Goal: Task Accomplishment & Management: Complete application form

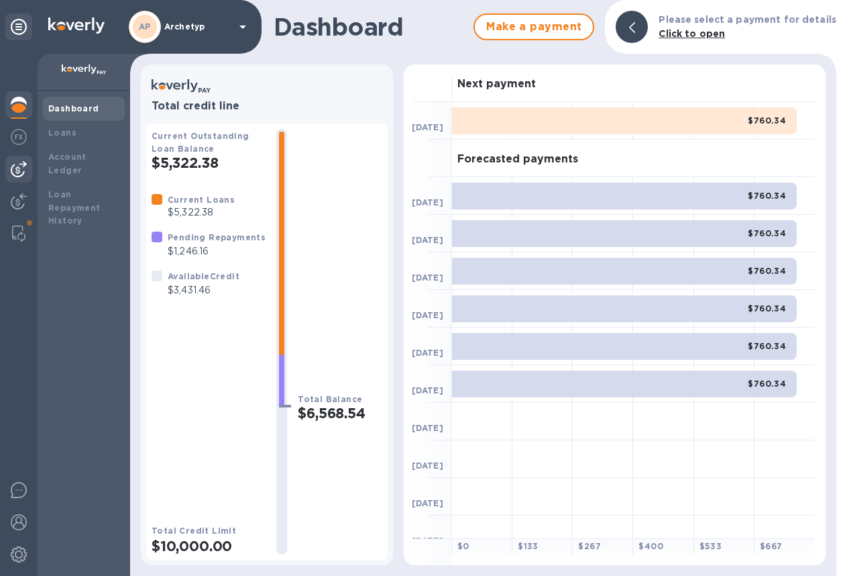
click at [25, 171] on img at bounding box center [19, 169] width 16 height 16
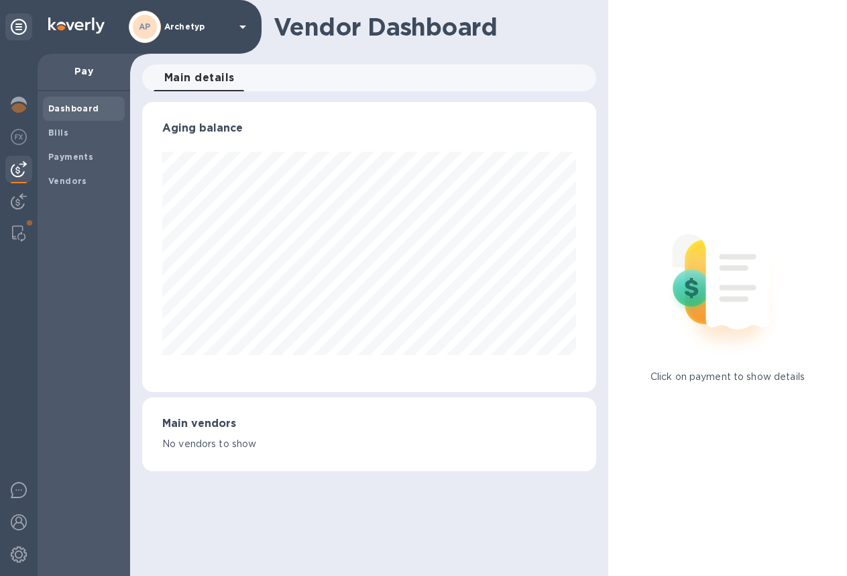
scroll to position [290, 454]
click at [74, 178] on b "Vendors" at bounding box center [67, 181] width 39 height 10
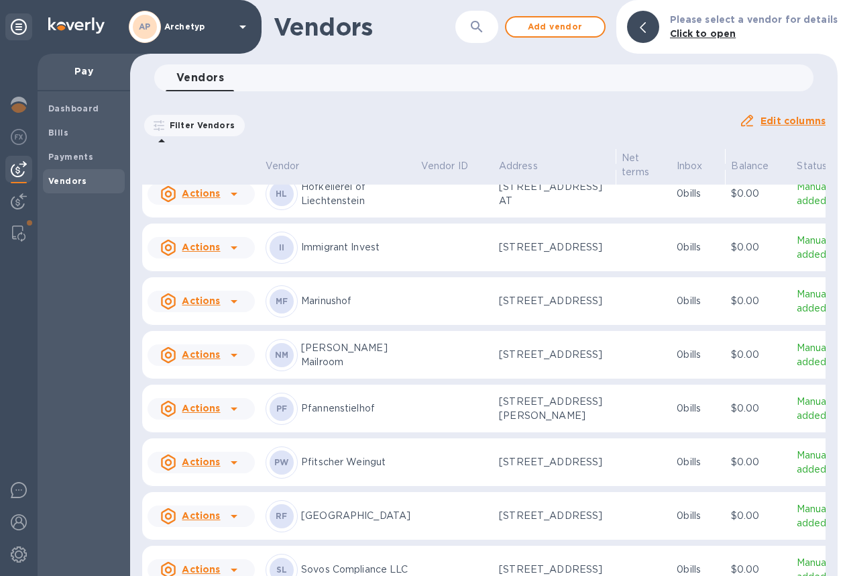
scroll to position [960, 0]
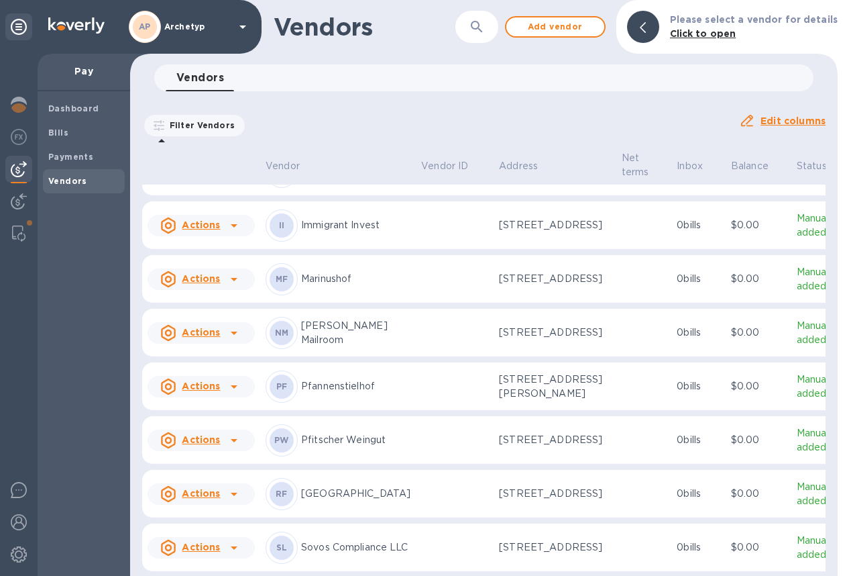
click at [200, 230] on u "Actions" at bounding box center [201, 224] width 38 height 11
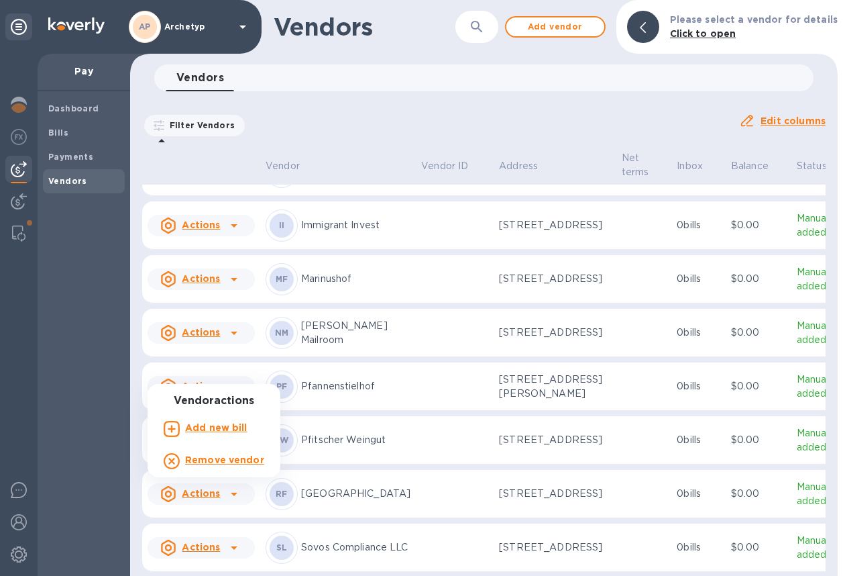
click at [202, 427] on b "Add new bill" at bounding box center [216, 427] width 62 height 11
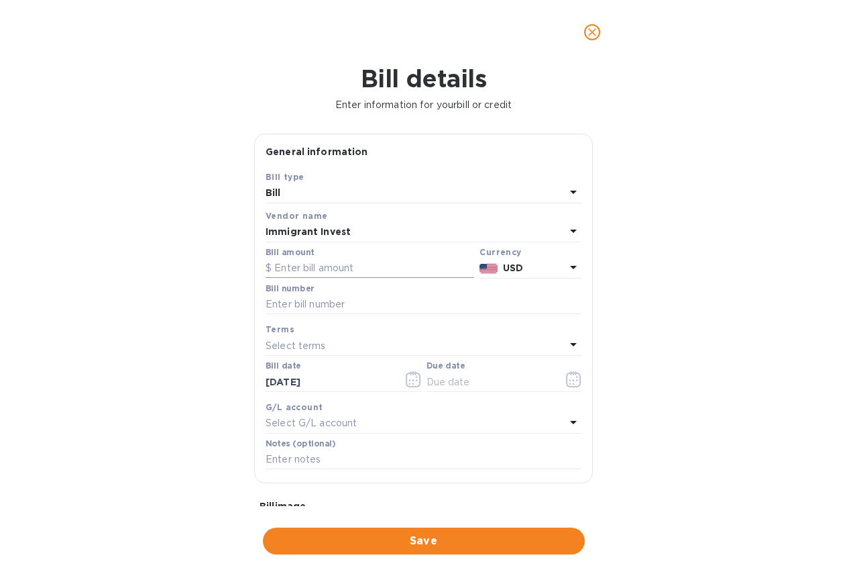
click at [315, 268] on input "text" at bounding box center [370, 268] width 209 height 20
type input "15,000"
click at [506, 268] on b "USD" at bounding box center [513, 267] width 20 height 11
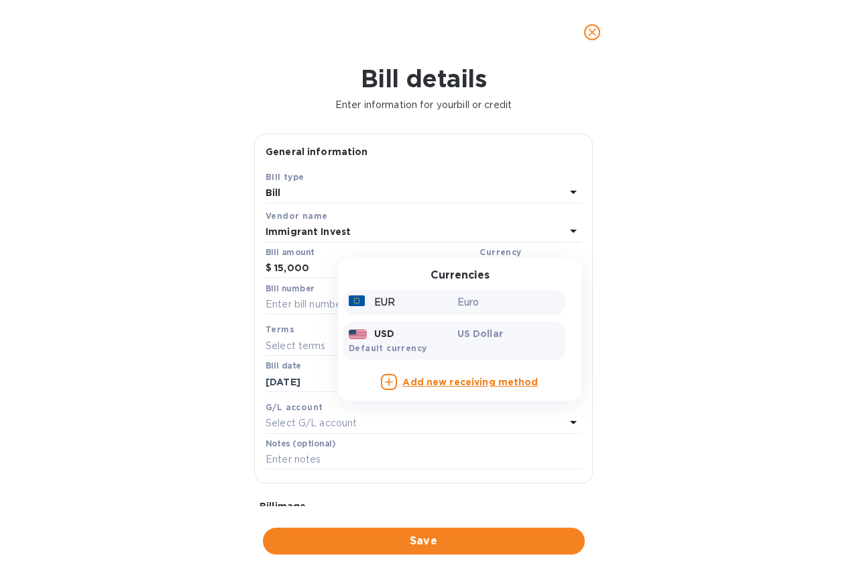
click at [465, 301] on p "Euro" at bounding box center [509, 302] width 103 height 14
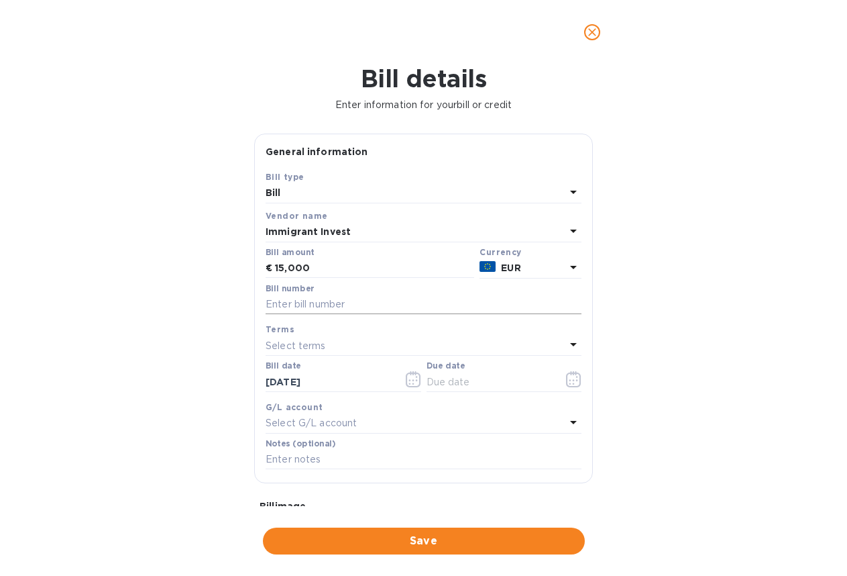
click at [334, 307] on input "text" at bounding box center [424, 305] width 316 height 20
type input "2"
click at [610, 367] on div "Bill details Enter information for your bill or credit General information Save…" at bounding box center [423, 319] width 847 height 511
click at [381, 425] on div "Select G/L account" at bounding box center [416, 423] width 300 height 19
click at [345, 460] on input "text" at bounding box center [425, 461] width 237 height 20
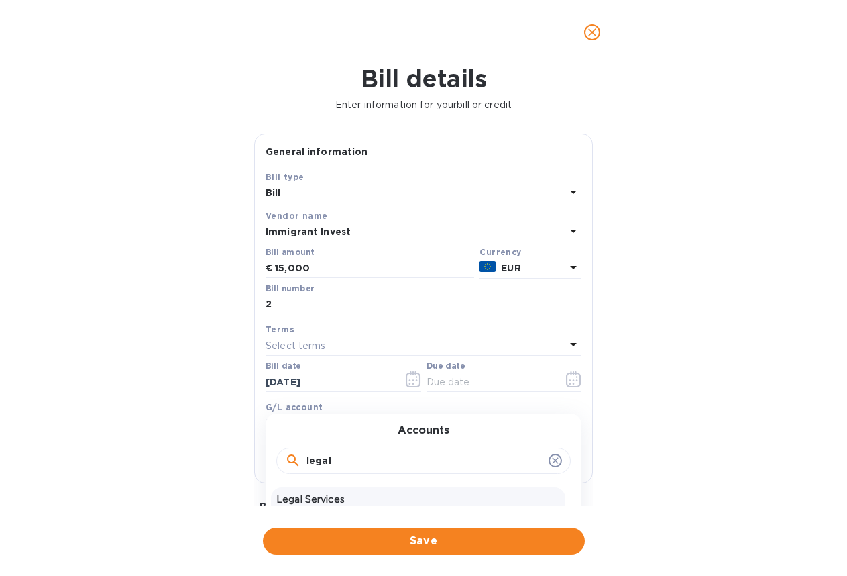
type input "legal"
click at [329, 498] on p "Legal Services" at bounding box center [418, 499] width 284 height 14
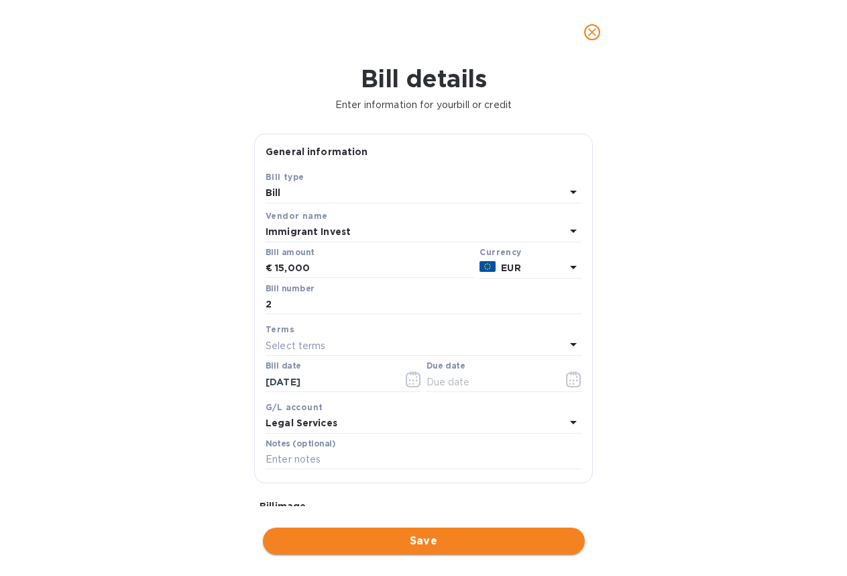
scroll to position [290, 454]
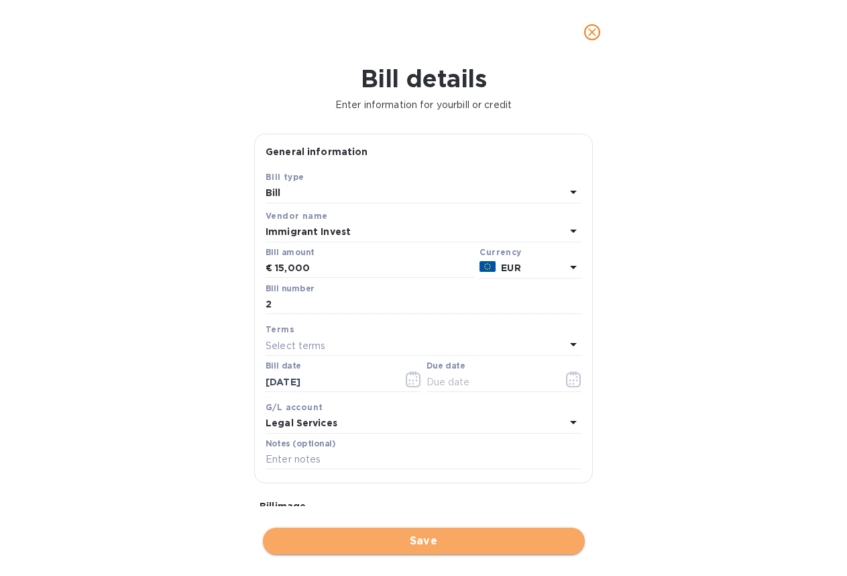
click at [404, 541] on span "Save" at bounding box center [424, 541] width 301 height 16
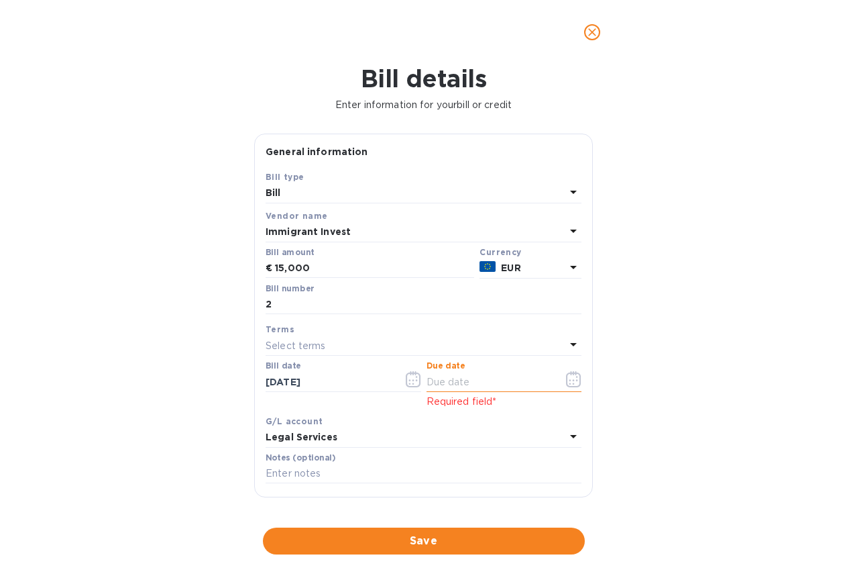
click at [480, 384] on input "text" at bounding box center [490, 382] width 127 height 20
type input "[DATE]"
click at [402, 540] on span "Save" at bounding box center [424, 541] width 301 height 16
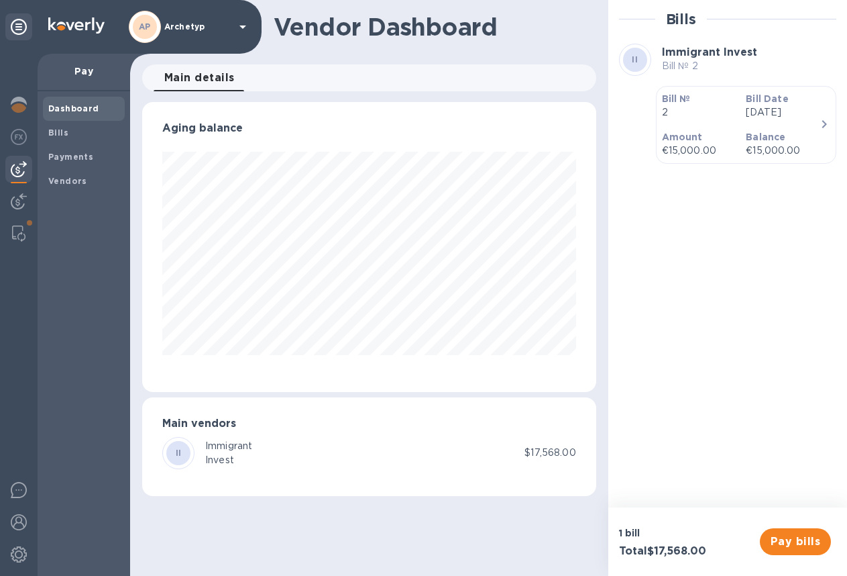
scroll to position [290, 454]
click at [796, 541] on span "Pay bills" at bounding box center [796, 541] width 50 height 16
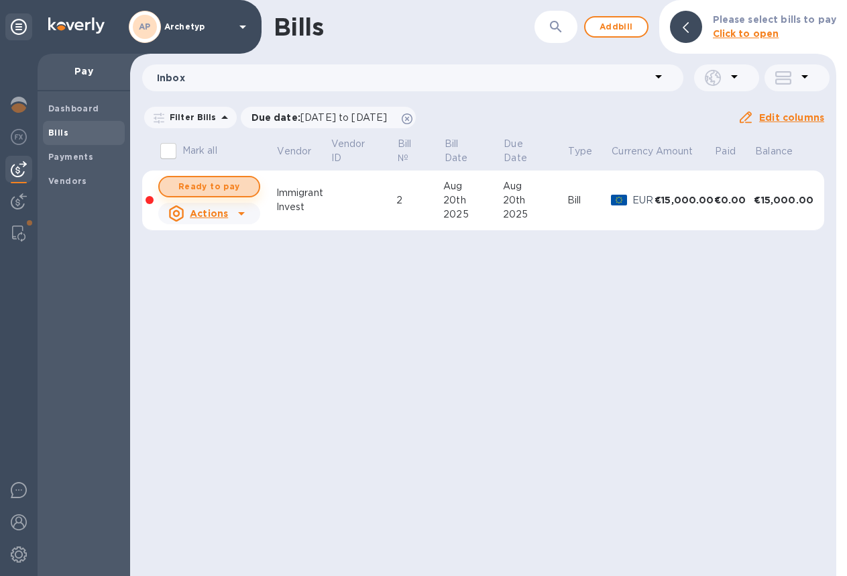
click at [227, 187] on span "Ready to pay" at bounding box center [209, 186] width 78 height 16
checkbox input "true"
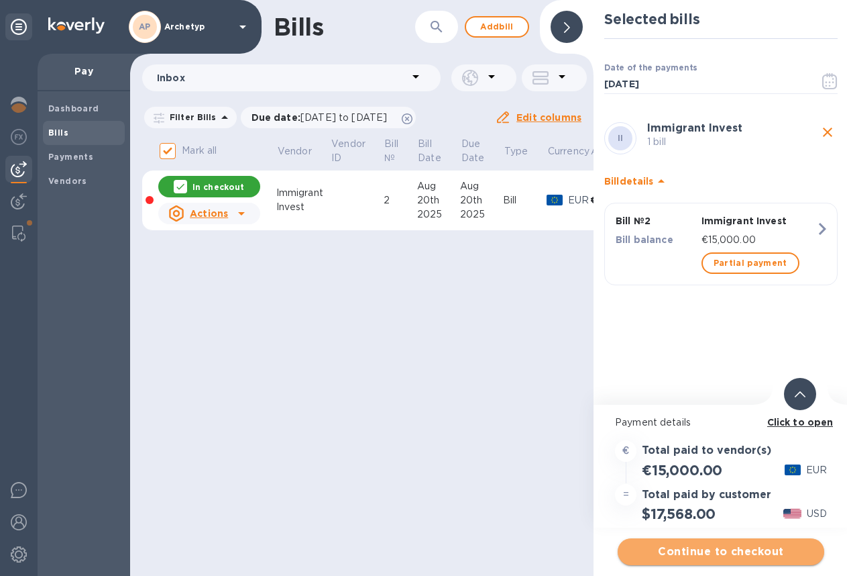
click at [701, 547] on span "Continue to checkout" at bounding box center [721, 551] width 185 height 16
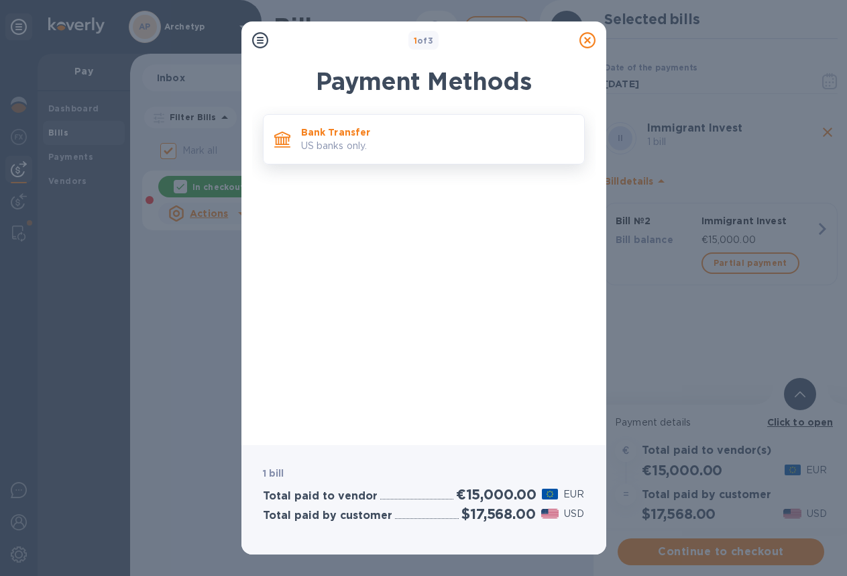
click at [362, 142] on p "US banks only." at bounding box center [437, 146] width 272 height 14
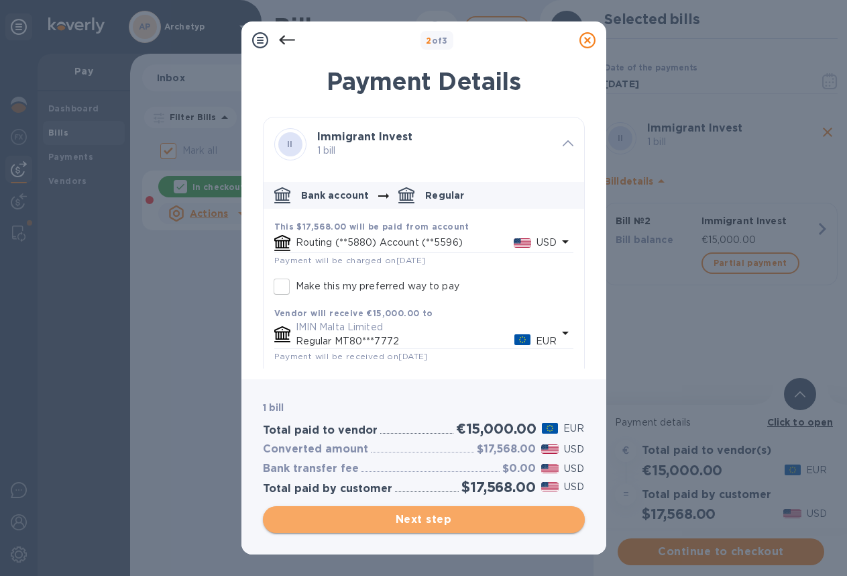
click at [413, 517] on span "Next step" at bounding box center [424, 519] width 301 height 16
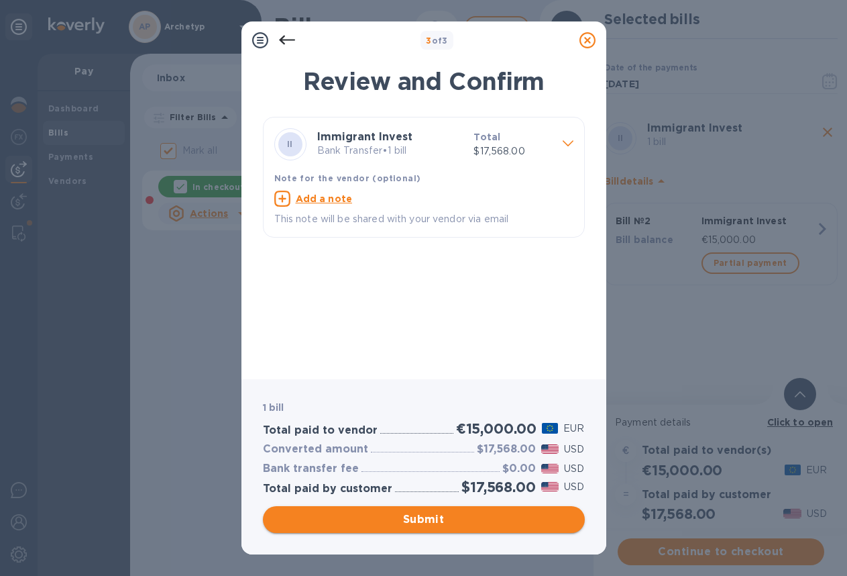
click at [421, 516] on span "Submit" at bounding box center [424, 519] width 301 height 16
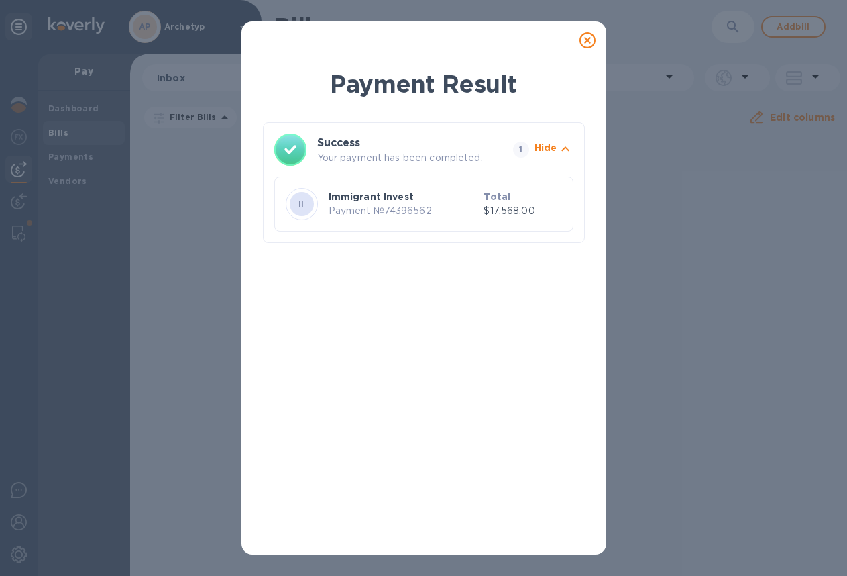
click at [586, 38] on icon at bounding box center [588, 40] width 16 height 16
